Goal: Transaction & Acquisition: Download file/media

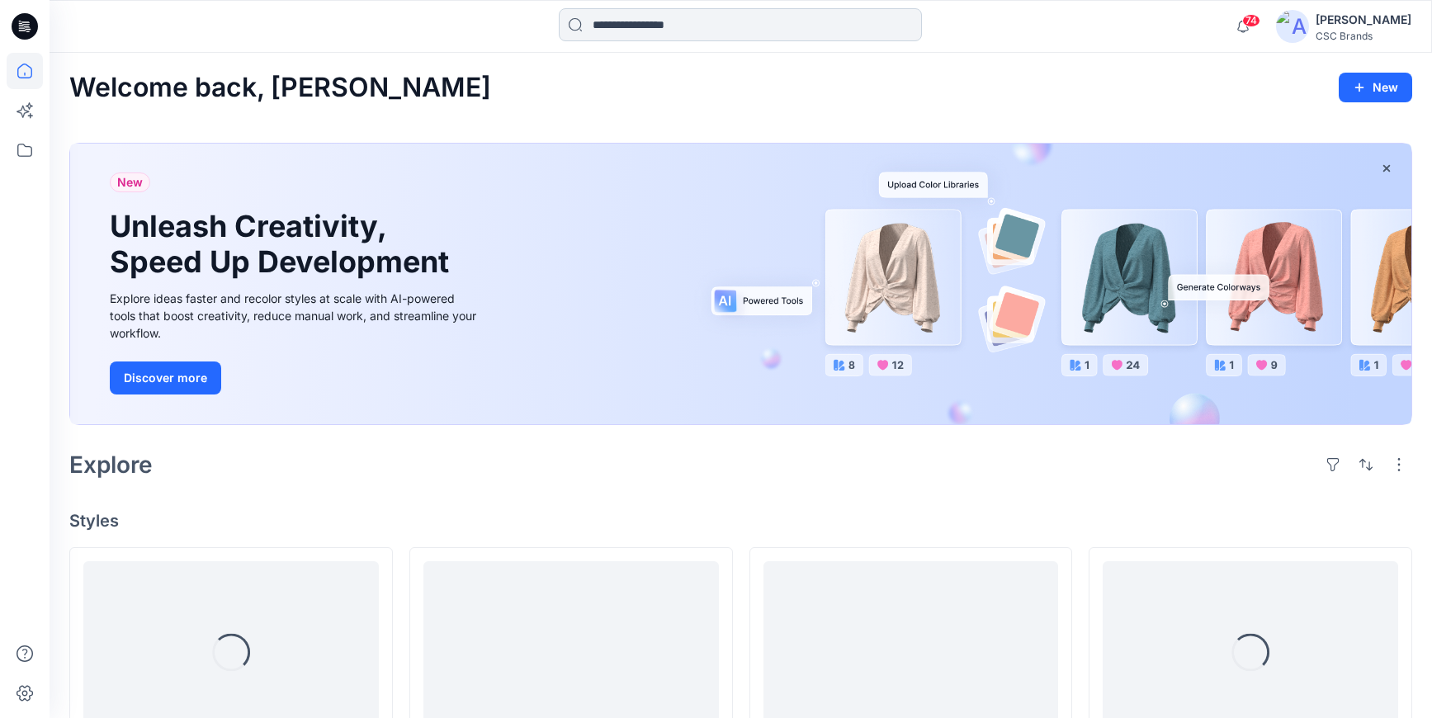
click at [697, 23] on input at bounding box center [740, 24] width 363 height 33
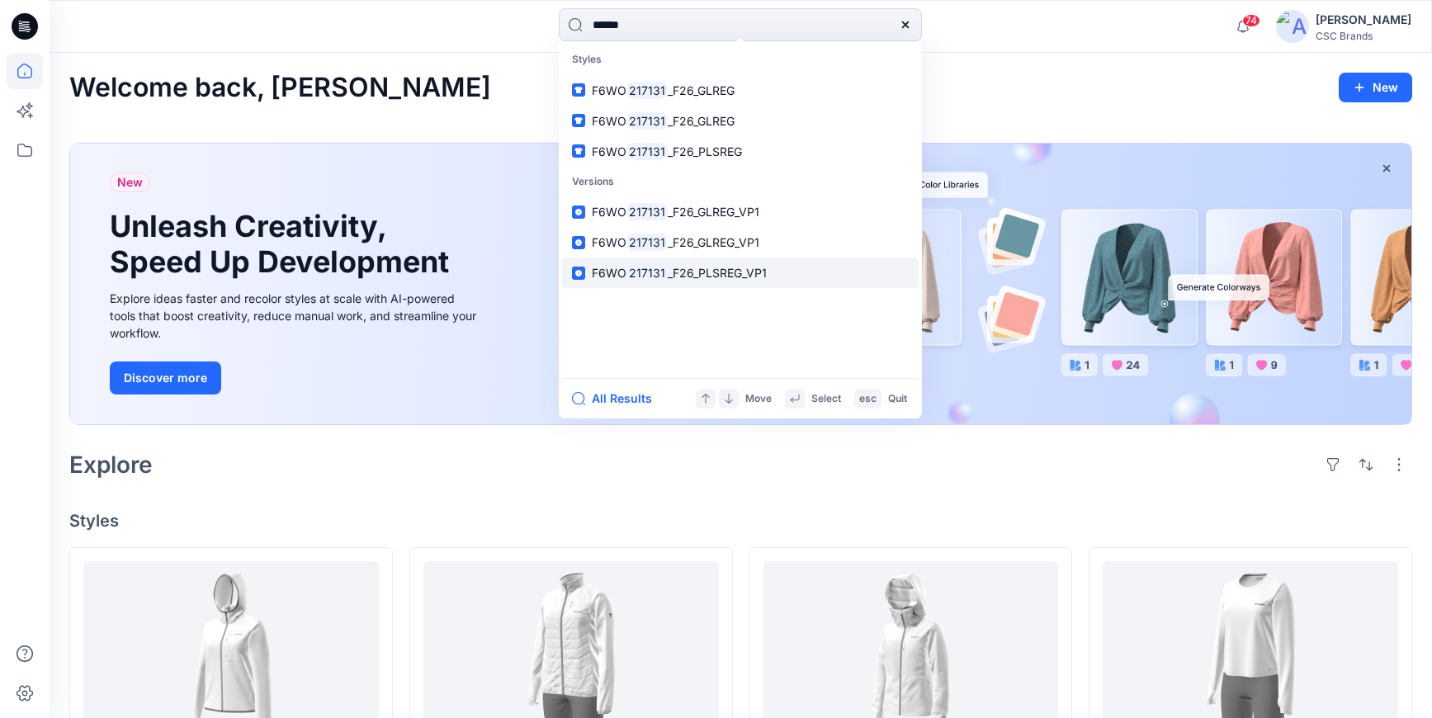
type input "******"
click at [736, 274] on span "_F26_PLSREG_VP1" at bounding box center [717, 273] width 99 height 14
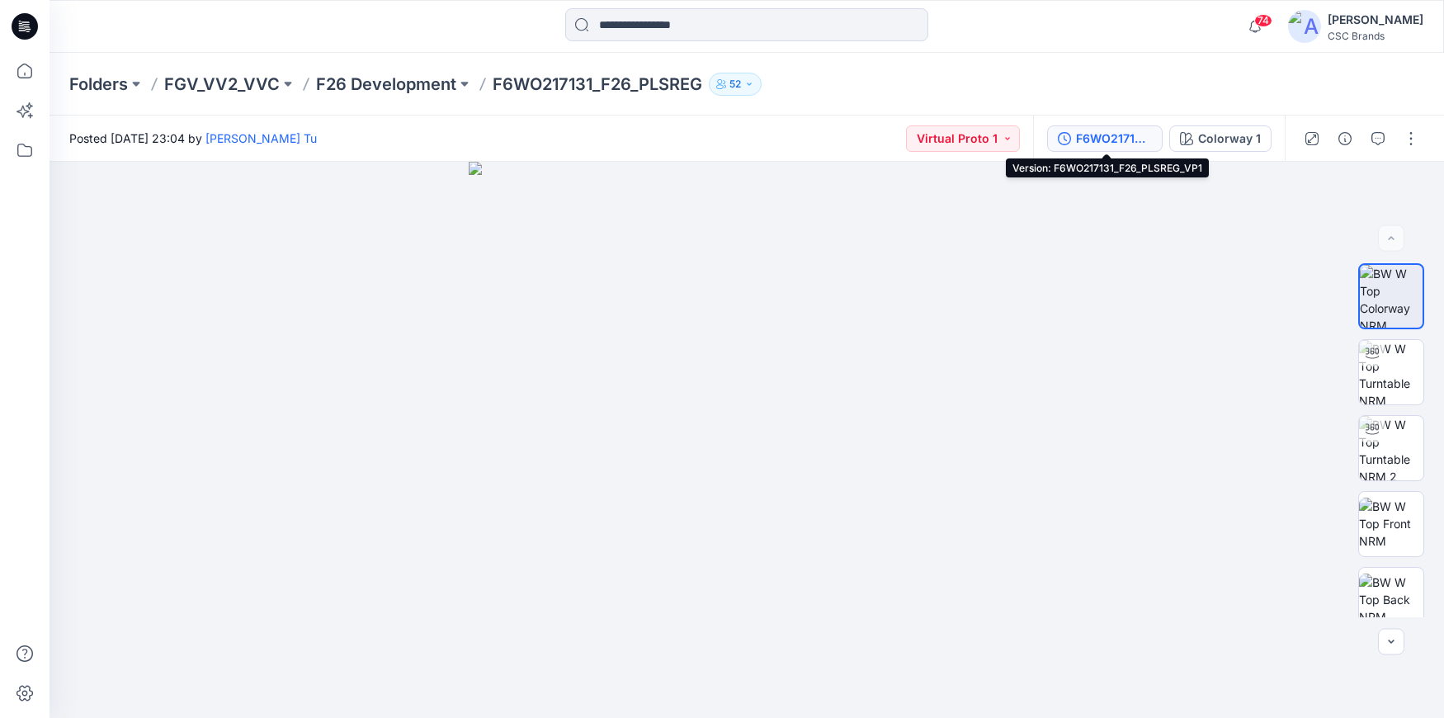
click at [1101, 139] on div "F6WO217131_F26_PLSREG_VP1" at bounding box center [1114, 139] width 76 height 18
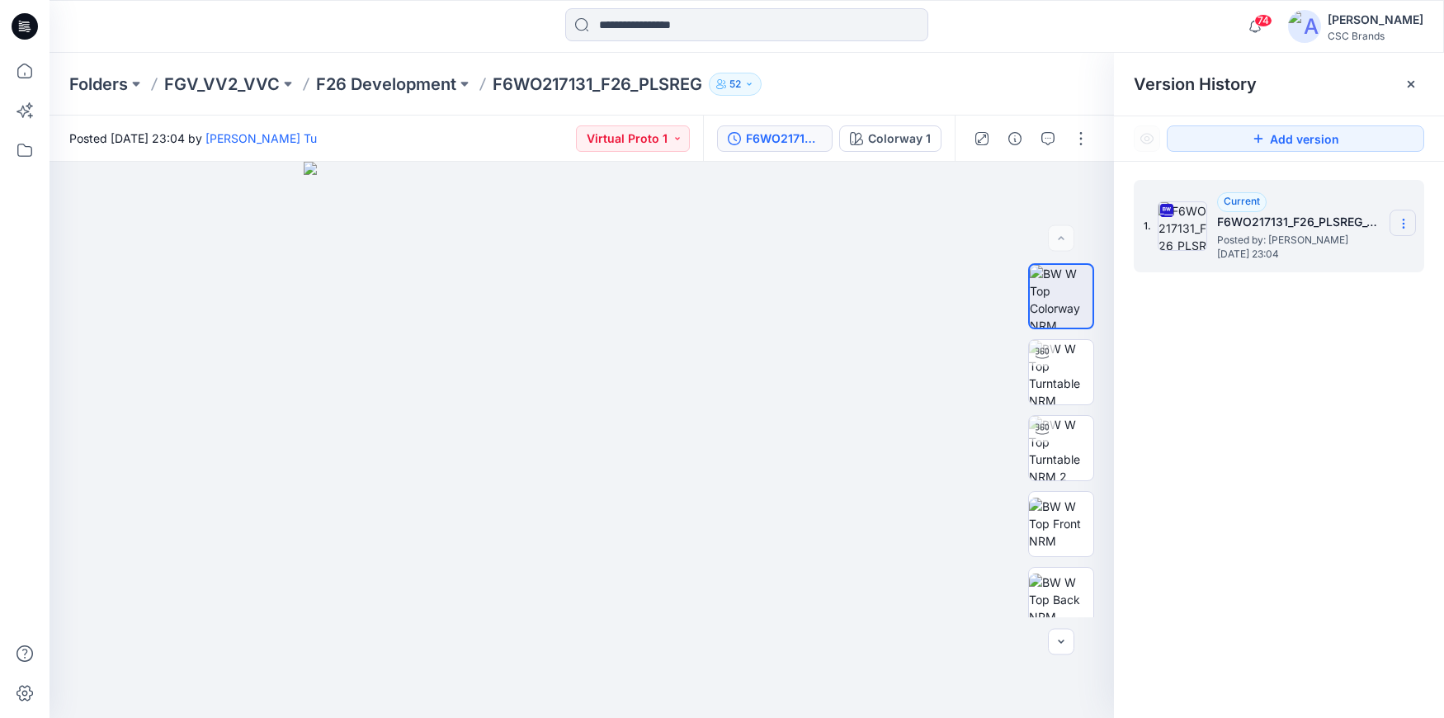
click at [1411, 219] on section at bounding box center [1403, 223] width 26 height 26
click at [1317, 257] on span "Download Source BW File" at bounding box center [1320, 256] width 139 height 20
click at [596, 93] on p "F6WO217131_F26_PLSREG" at bounding box center [598, 84] width 210 height 23
